Goal: Find specific page/section: Find specific page/section

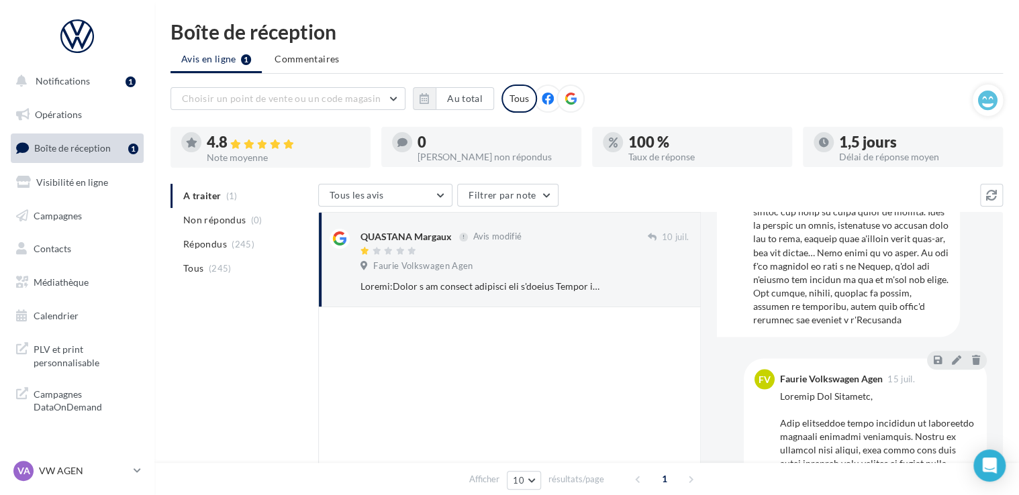
scroll to position [1208, 0]
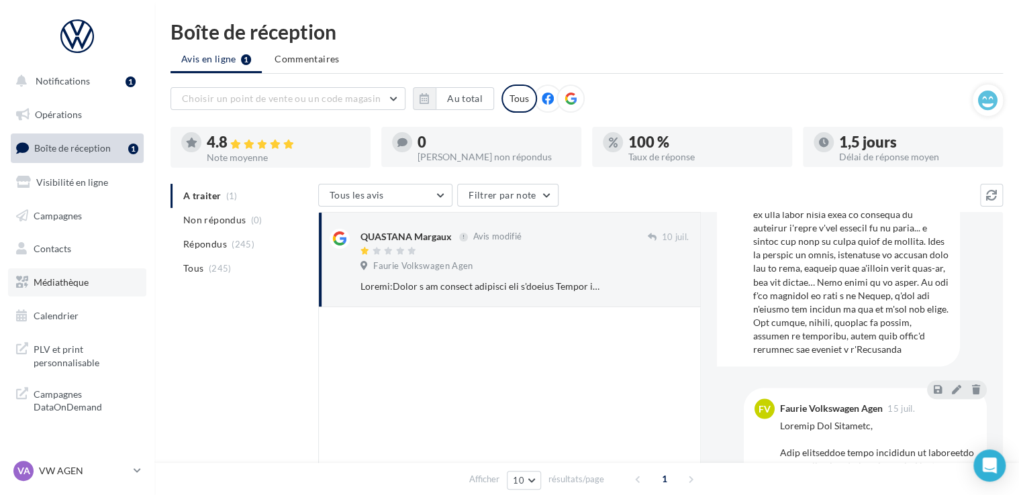
click at [60, 270] on link "Médiathèque" at bounding box center [77, 282] width 138 height 28
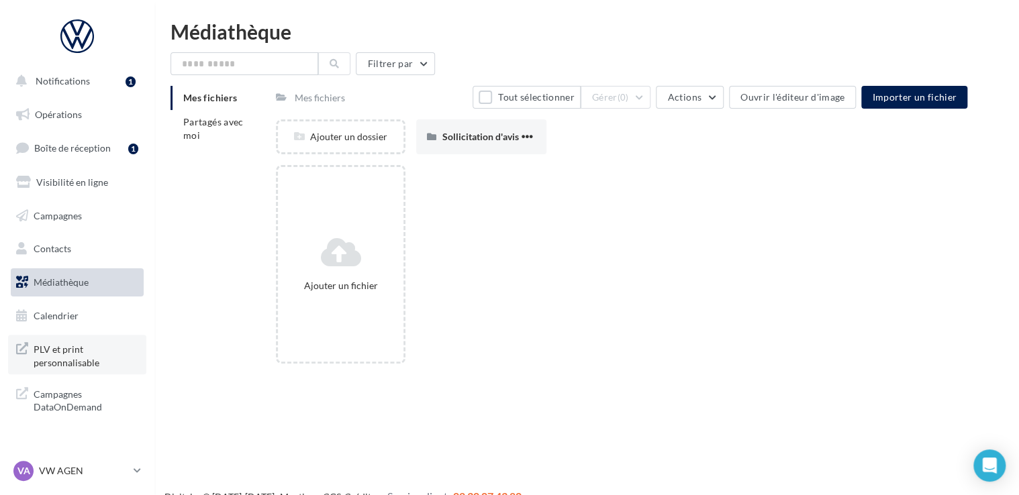
click at [65, 361] on span "PLV et print personnalisable" at bounding box center [86, 354] width 105 height 29
click at [125, 400] on span "Campagnes DataOnDemand" at bounding box center [86, 399] width 105 height 29
